Goal: Use online tool/utility: Utilize a website feature to perform a specific function

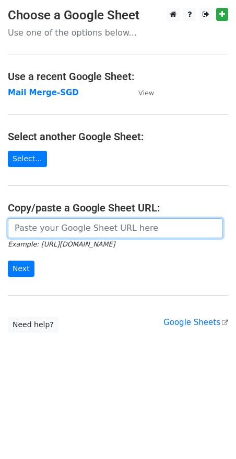
click at [42, 235] on input "url" at bounding box center [115, 228] width 215 height 20
paste input "https://docs.google.com/spreadsheets/d/1jNIuOAK9ubnB9XCiOiTZWoruZzbXrSiWjAIvgOd…"
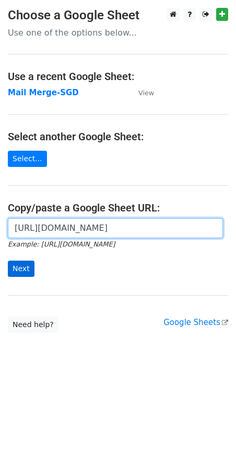
type input "https://docs.google.com/spreadsheets/d/1jNIuOAK9ubnB9XCiOiTZWoruZzbXrSiWjAIvgOd…"
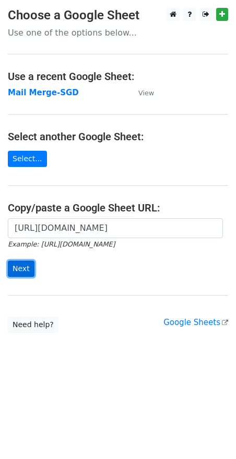
click at [9, 267] on input "Next" at bounding box center [21, 268] width 27 height 16
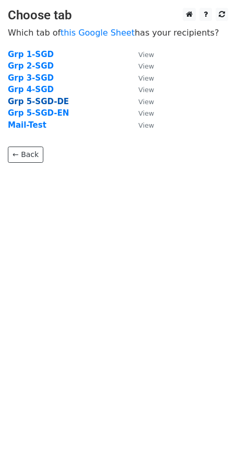
click at [34, 99] on strong "Grp 5-SGD-DE" at bounding box center [38, 101] width 61 height 9
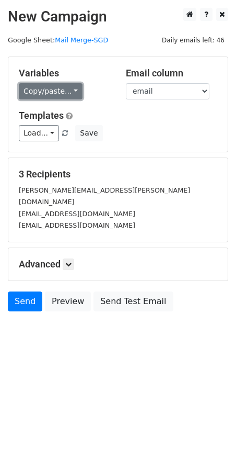
click at [42, 97] on link "Copy/paste..." at bounding box center [51, 91] width 64 height 16
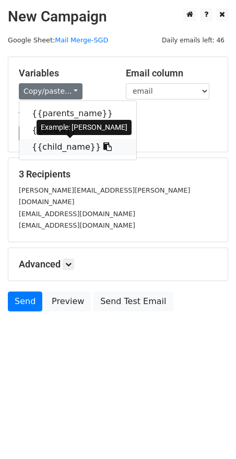
click at [104, 147] on icon at bounding box center [108, 146] width 8 height 8
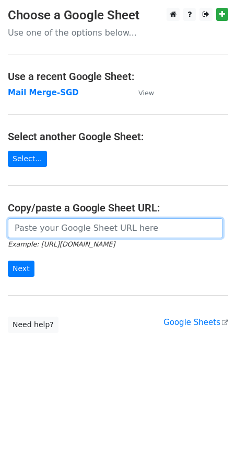
click at [62, 228] on input "url" at bounding box center [115, 228] width 215 height 20
paste input "https://docs.google.com/spreadsheets/d/1jNIuOAK9ubnB9XCiOiTZWoruZzbXrSiWjAIvgOd…"
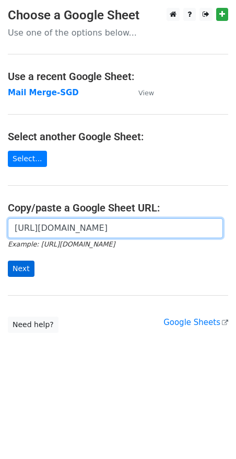
type input "https://docs.google.com/spreadsheets/d/1jNIuOAK9ubnB9XCiOiTZWoruZzbXrSiWjAIvgOd…"
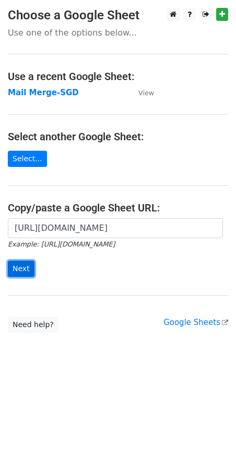
click at [27, 270] on input "Next" at bounding box center [21, 268] width 27 height 16
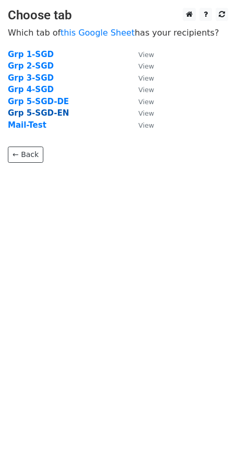
click at [52, 115] on strong "Grp 5-SGD-EN" at bounding box center [38, 112] width 61 height 9
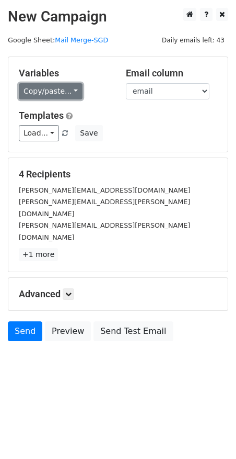
click at [63, 90] on link "Copy/paste..." at bounding box center [51, 91] width 64 height 16
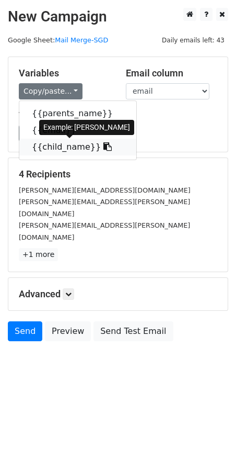
click at [54, 145] on link "{{child_name}}" at bounding box center [77, 147] width 117 height 17
